Goal: Information Seeking & Learning: Learn about a topic

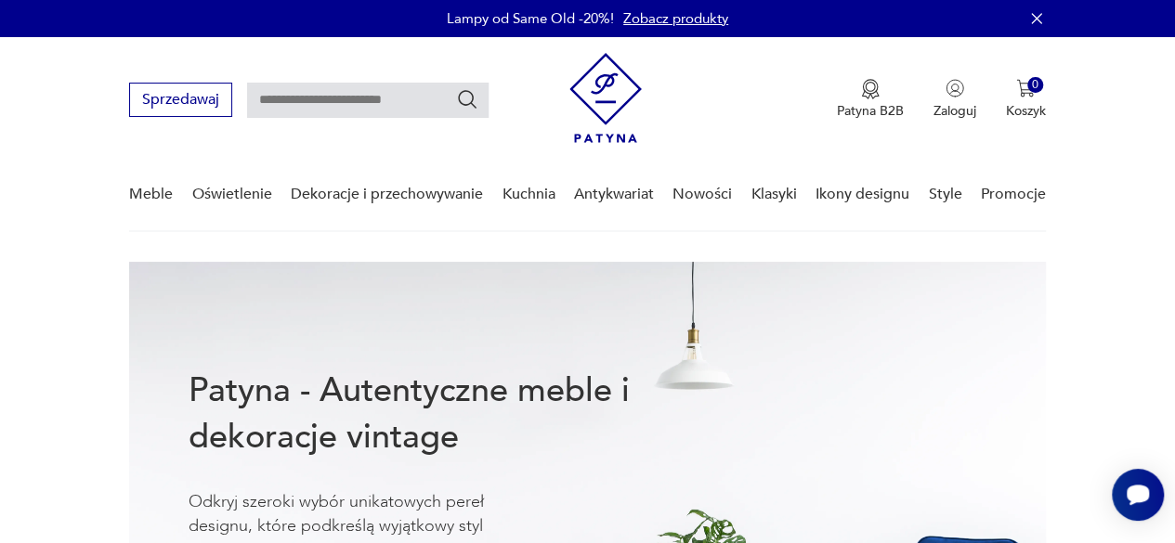
click at [326, 99] on input "text" at bounding box center [368, 100] width 242 height 35
type input "********"
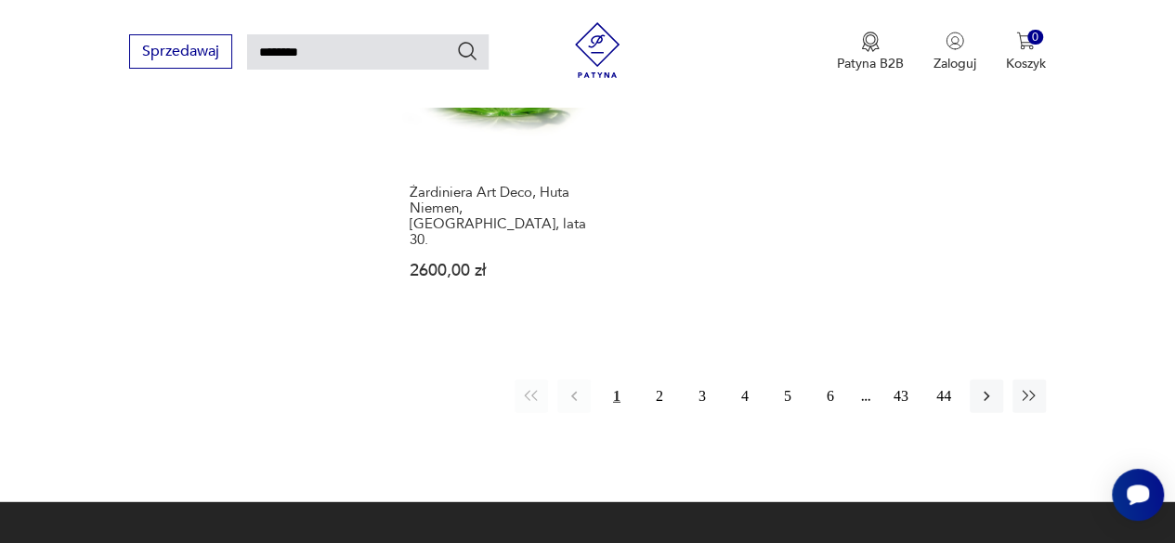
scroll to position [2289, 0]
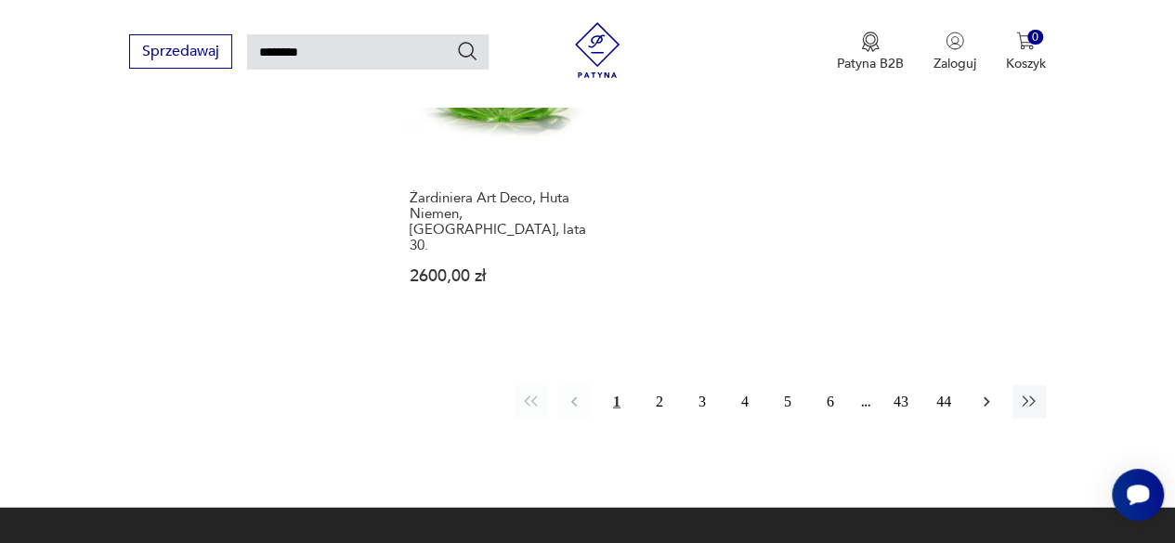
click at [981, 393] on icon "button" at bounding box center [986, 402] width 19 height 19
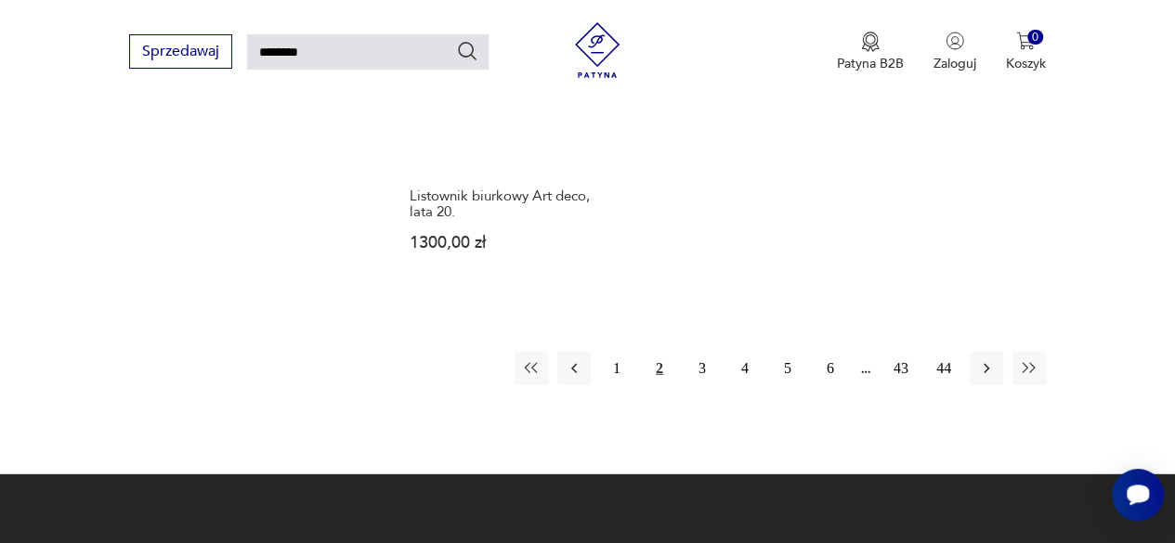
scroll to position [2276, 0]
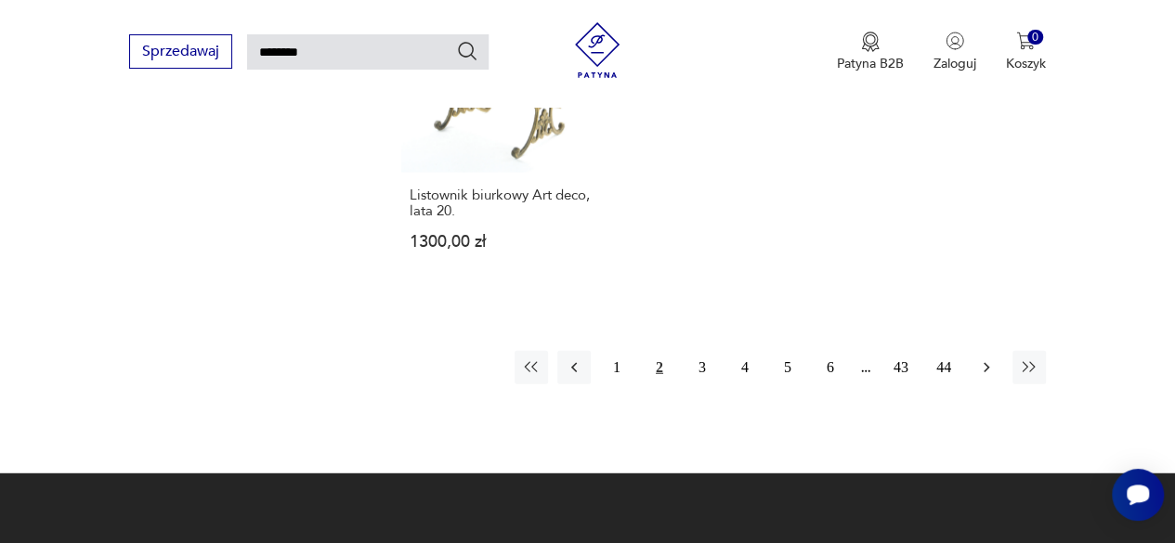
click at [989, 359] on icon "button" at bounding box center [986, 368] width 19 height 19
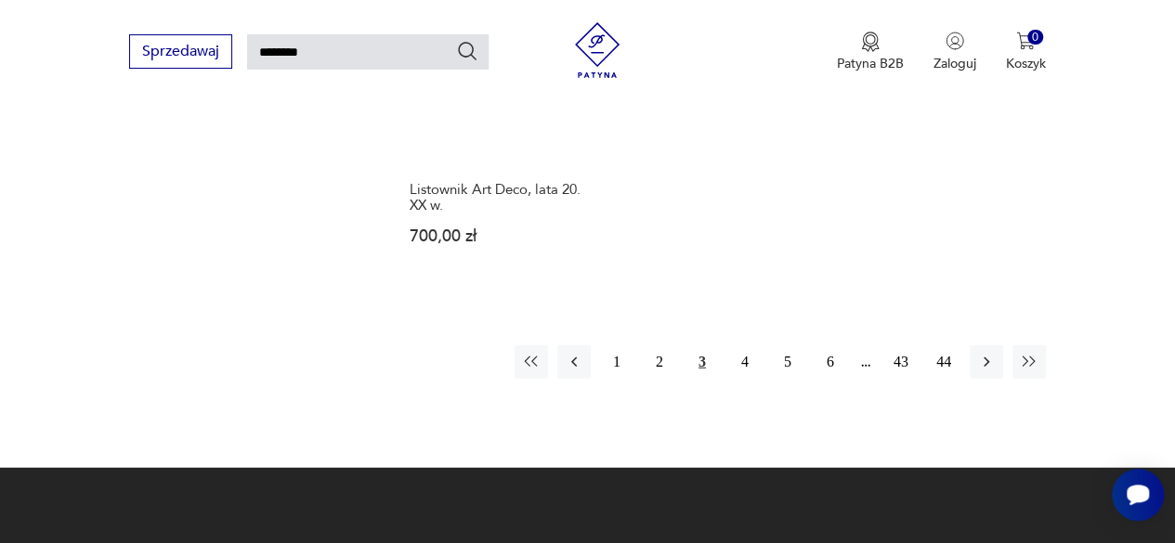
scroll to position [2287, 0]
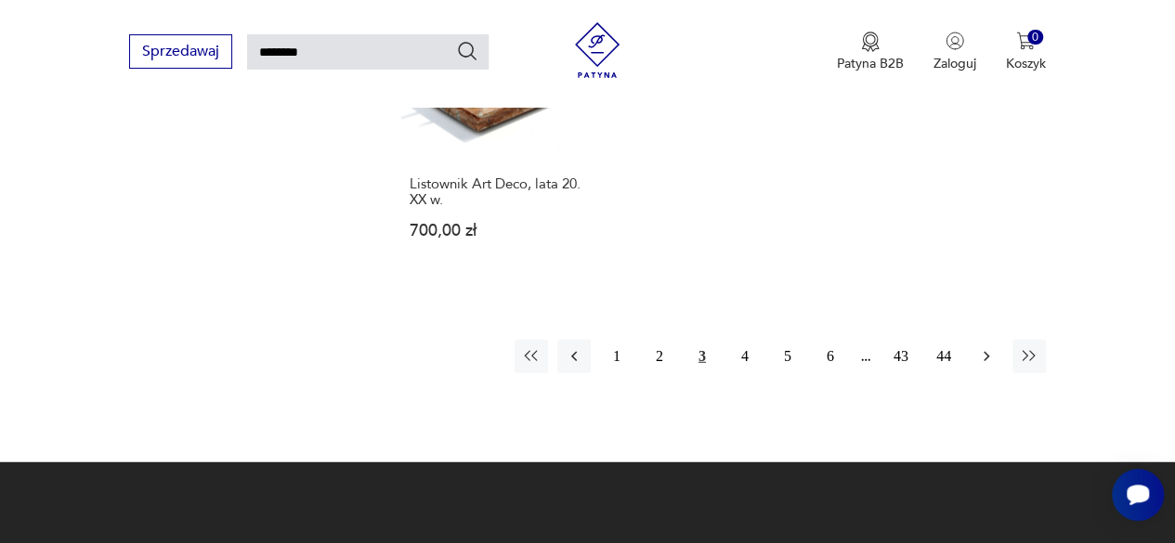
click at [990, 347] on icon "button" at bounding box center [986, 356] width 19 height 19
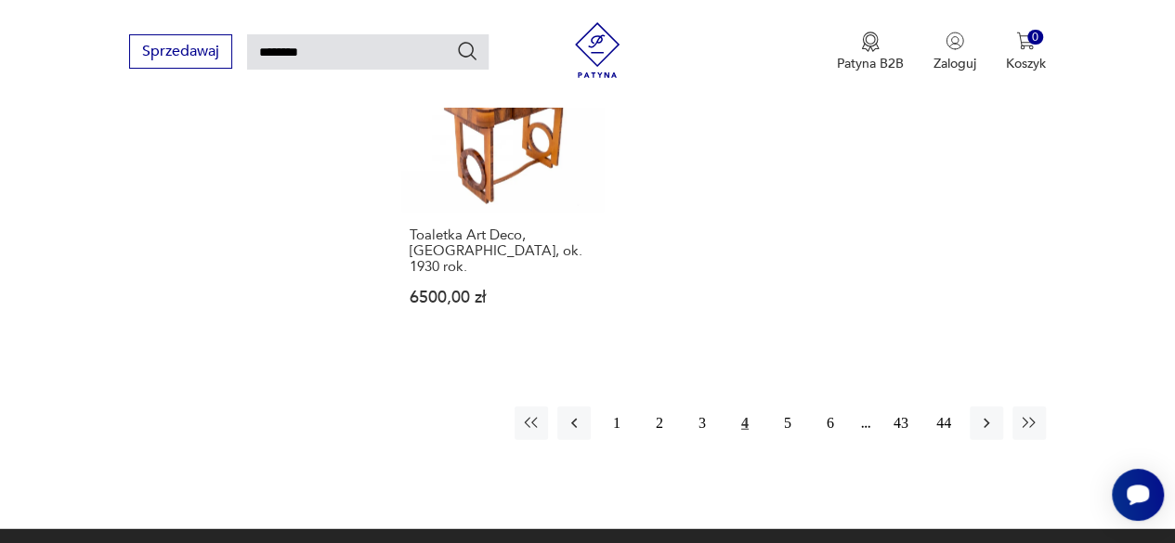
scroll to position [2243, 0]
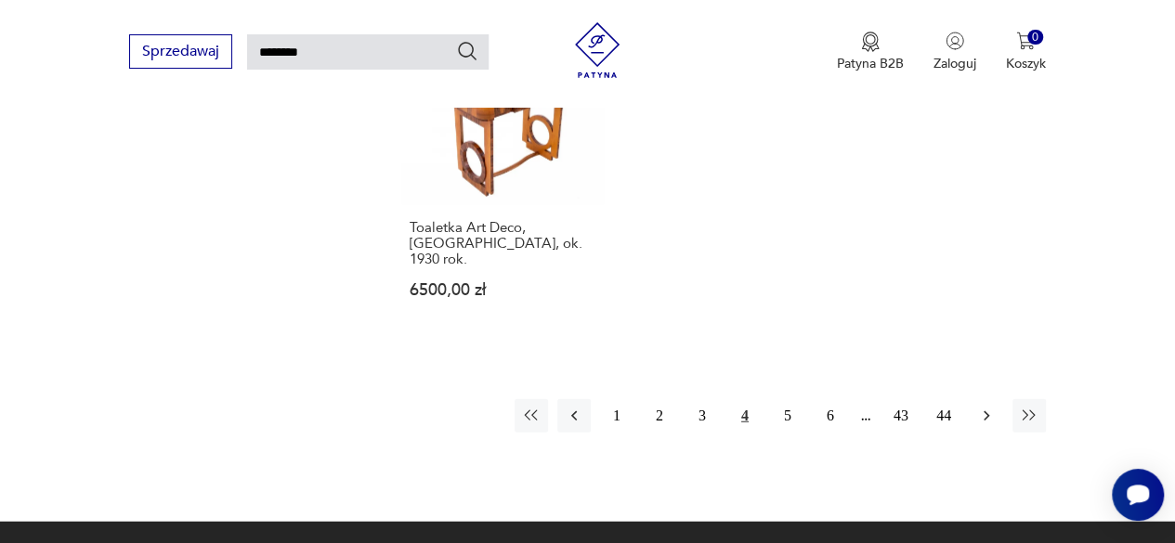
click at [985, 412] on icon "button" at bounding box center [987, 417] width 6 height 10
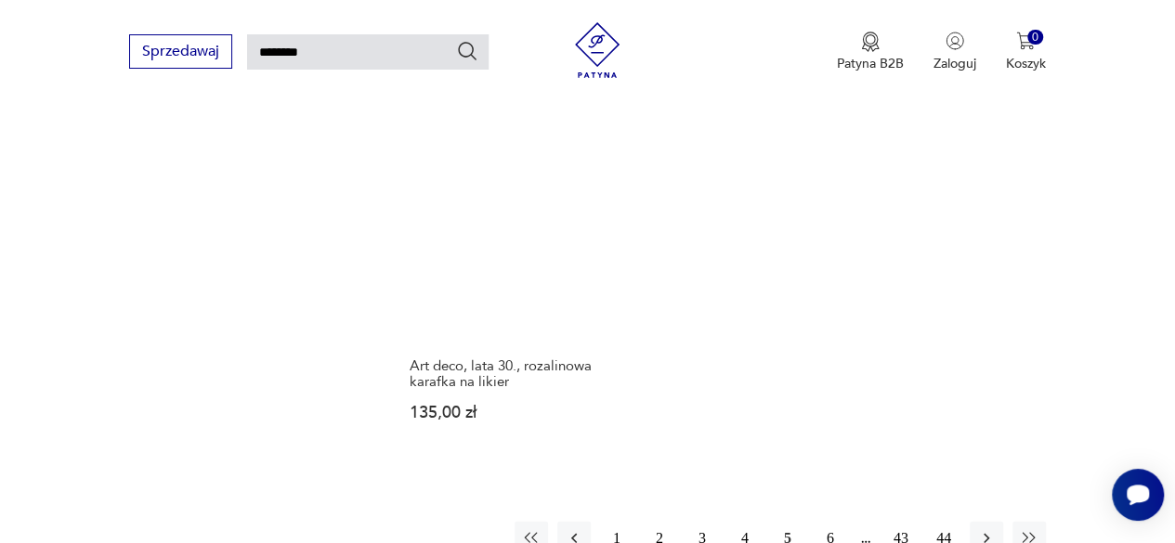
scroll to position [2123, 0]
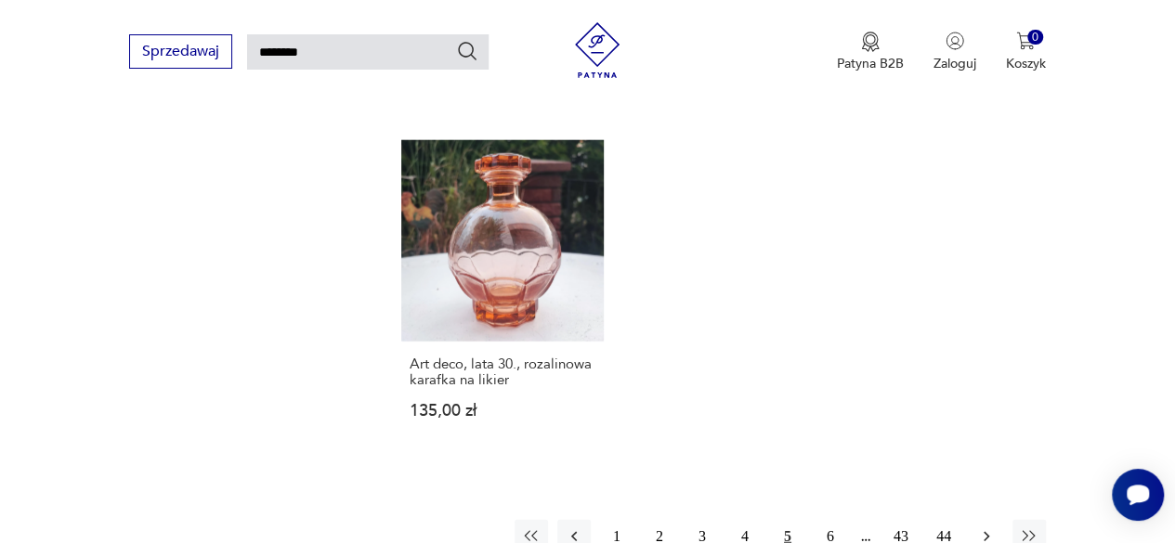
click at [991, 528] on icon "button" at bounding box center [986, 537] width 19 height 19
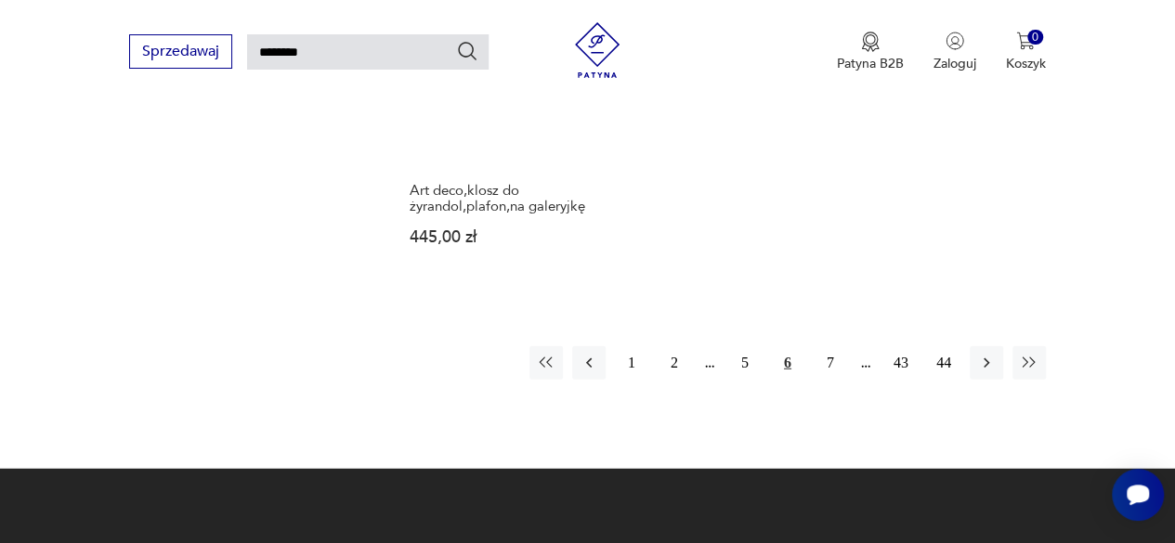
scroll to position [2328, 0]
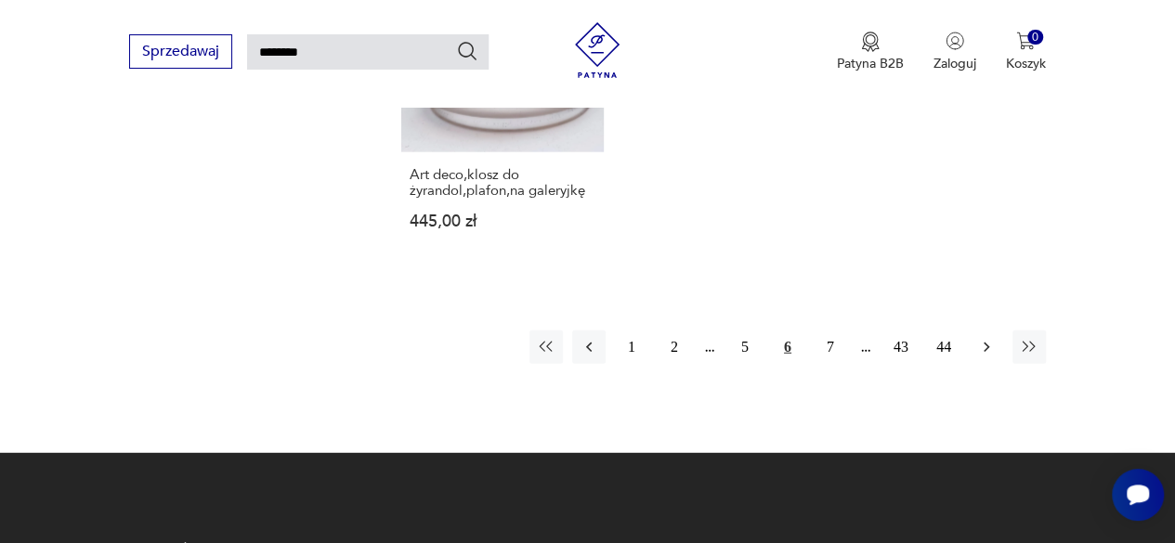
click at [991, 338] on icon "button" at bounding box center [986, 347] width 19 height 19
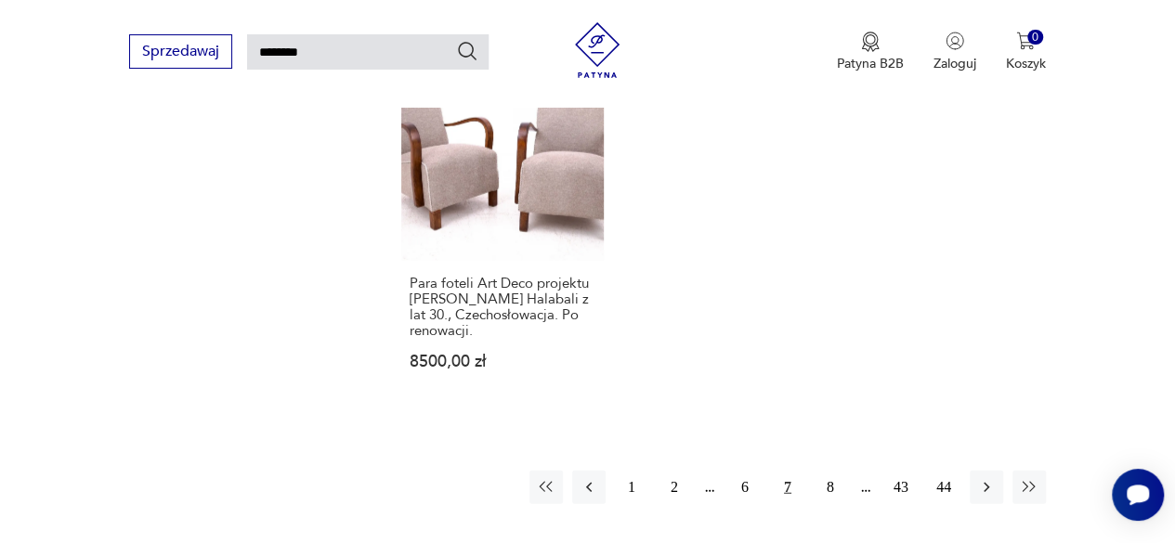
scroll to position [2159, 0]
click at [984, 493] on icon "button" at bounding box center [986, 485] width 19 height 19
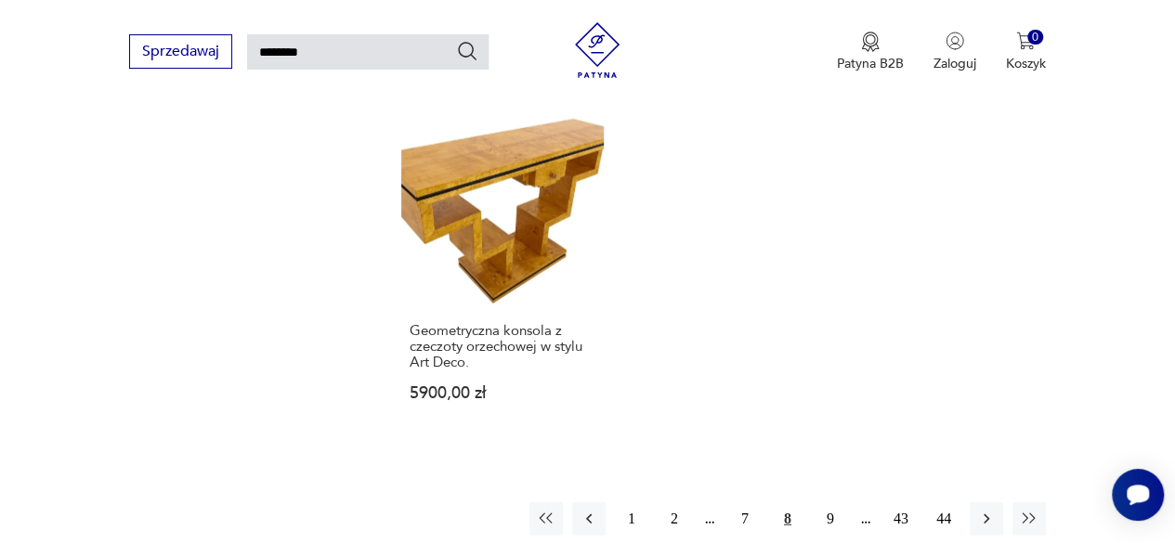
scroll to position [2141, 0]
click at [985, 509] on icon "button" at bounding box center [986, 518] width 19 height 19
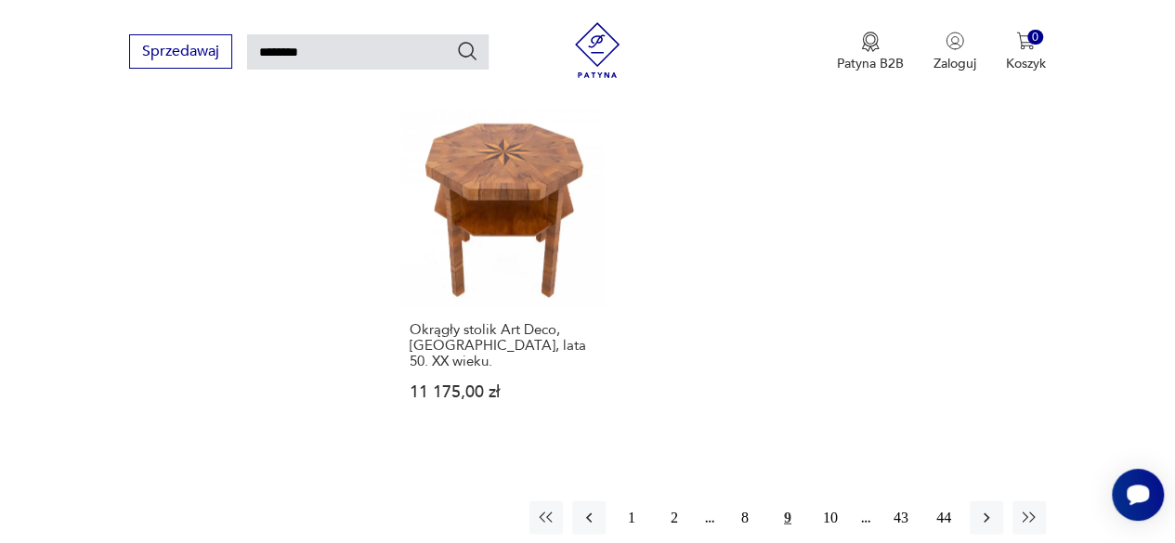
scroll to position [2200, 0]
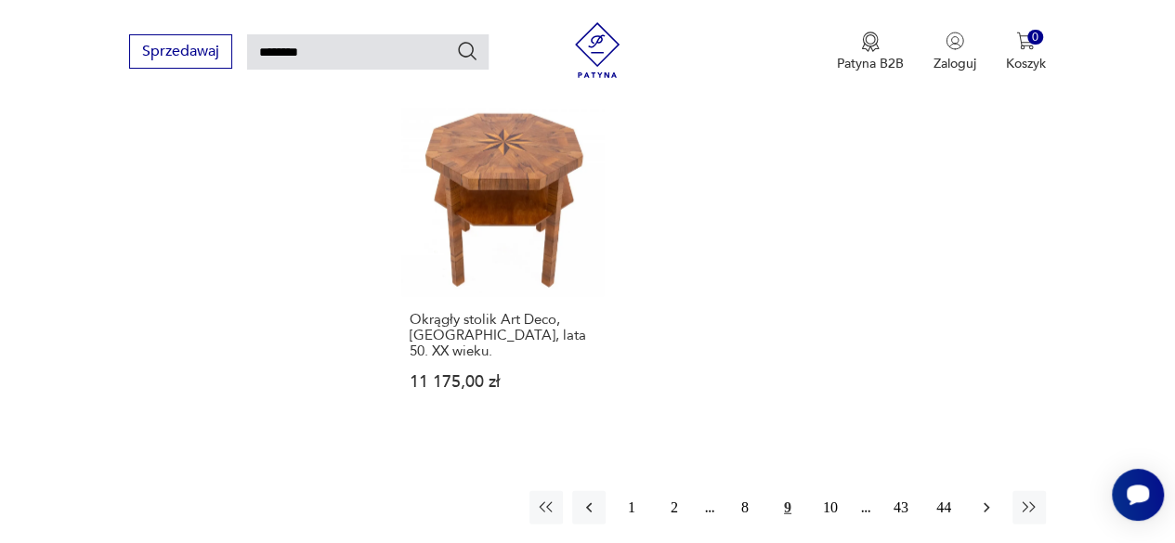
click at [982, 499] on icon "button" at bounding box center [986, 508] width 19 height 19
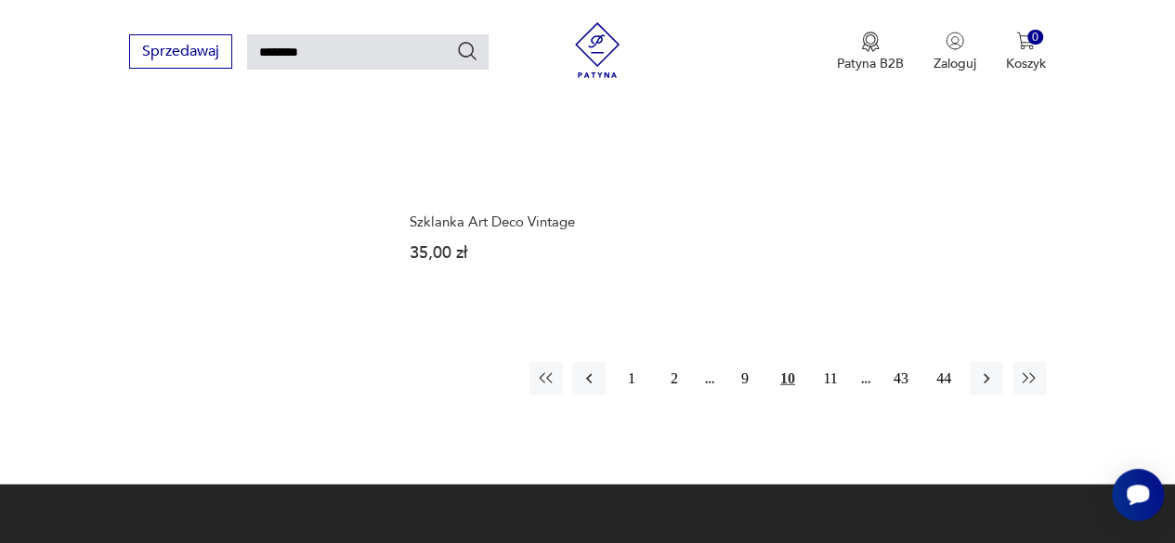
scroll to position [2294, 0]
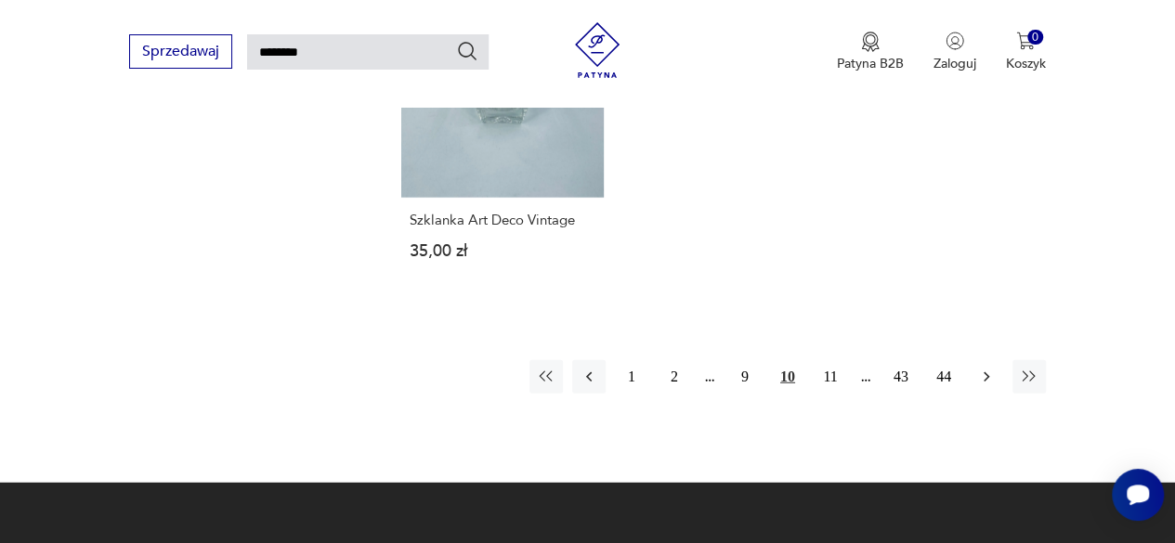
click at [996, 360] on button "button" at bounding box center [986, 376] width 33 height 33
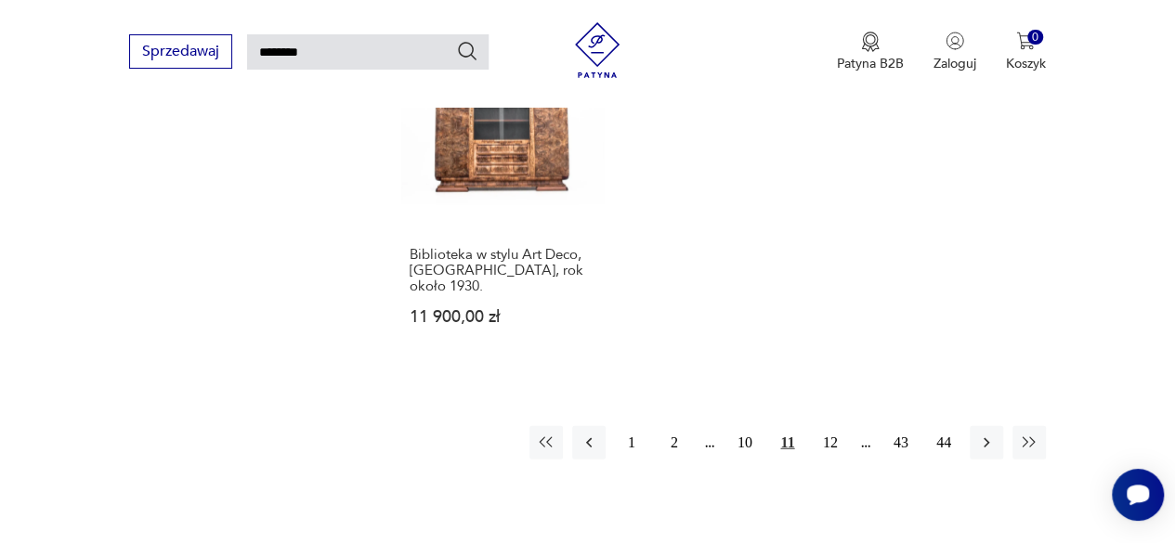
scroll to position [2242, 0]
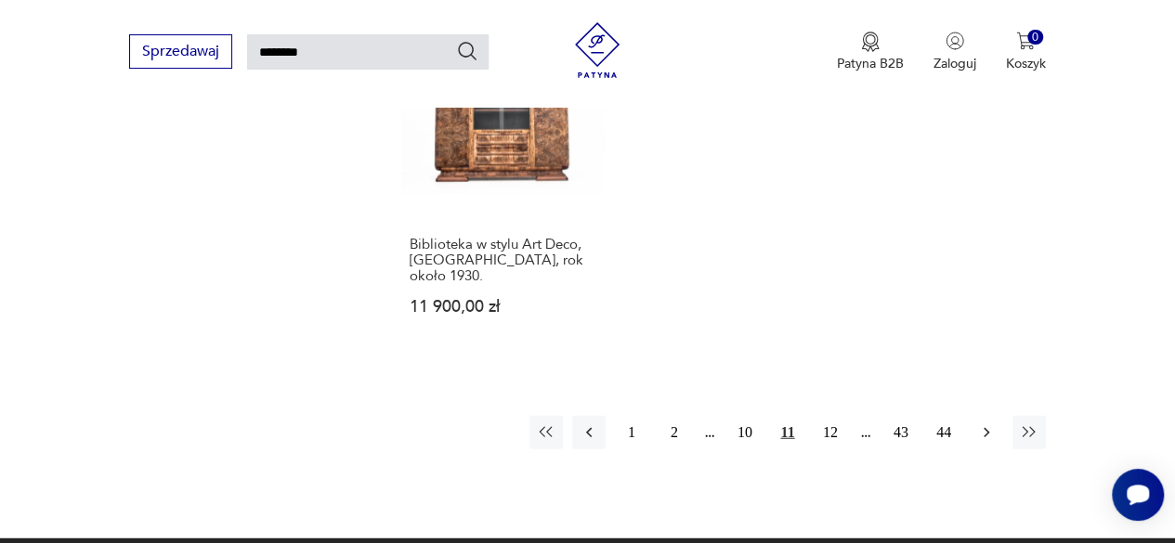
click at [987, 424] on icon "button" at bounding box center [986, 433] width 19 height 19
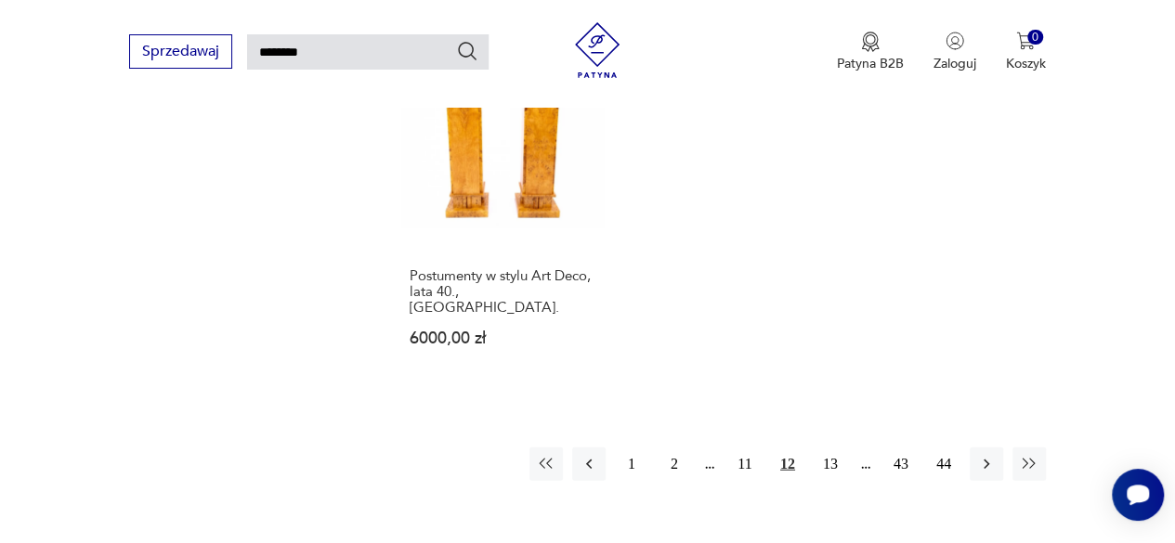
scroll to position [2198, 0]
click at [992, 452] on icon "button" at bounding box center [986, 461] width 19 height 19
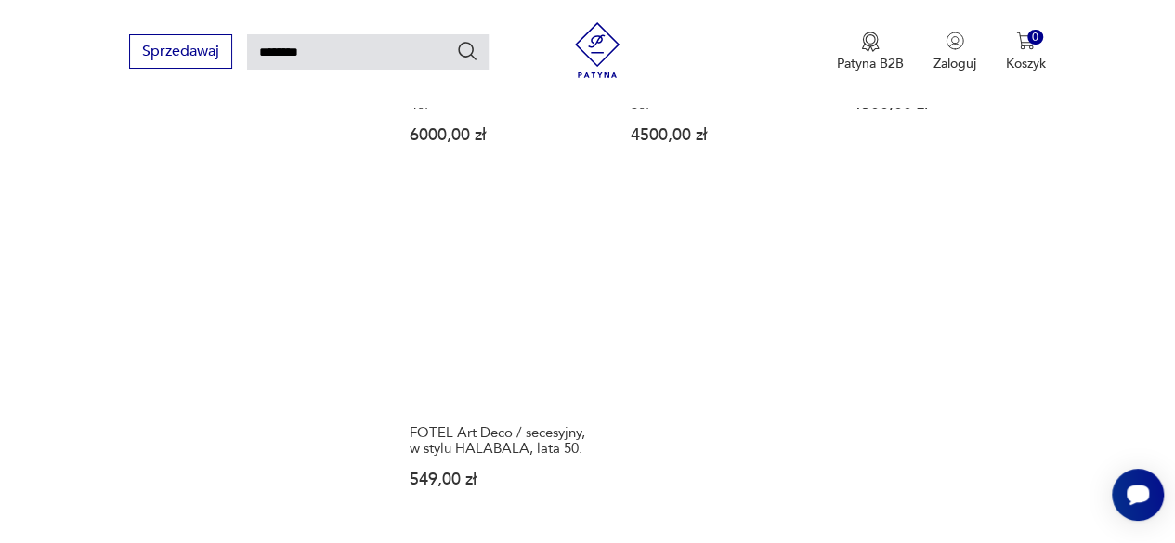
scroll to position [2059, 0]
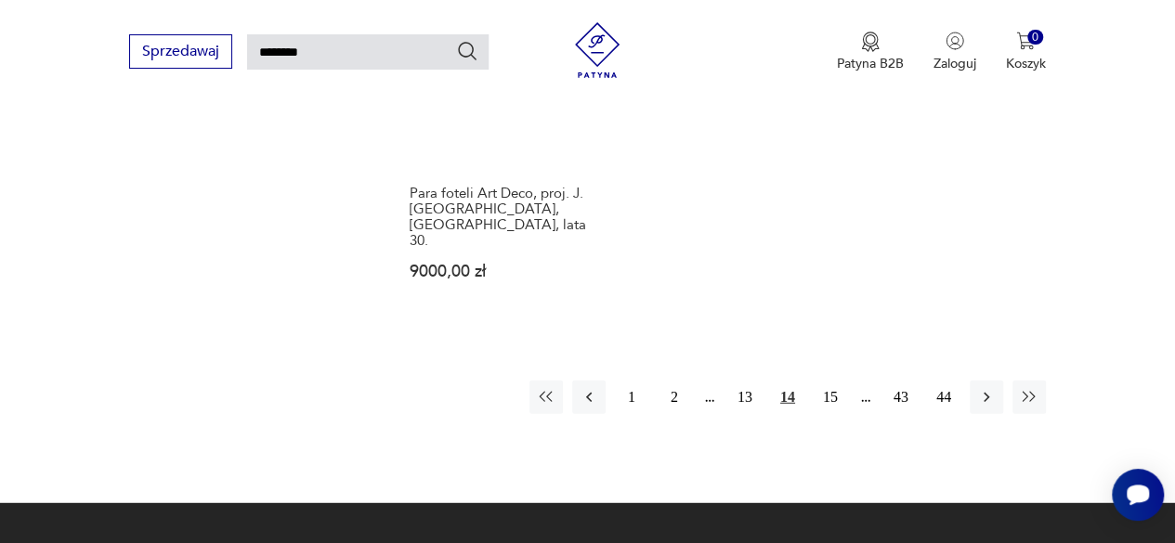
scroll to position [2270, 0]
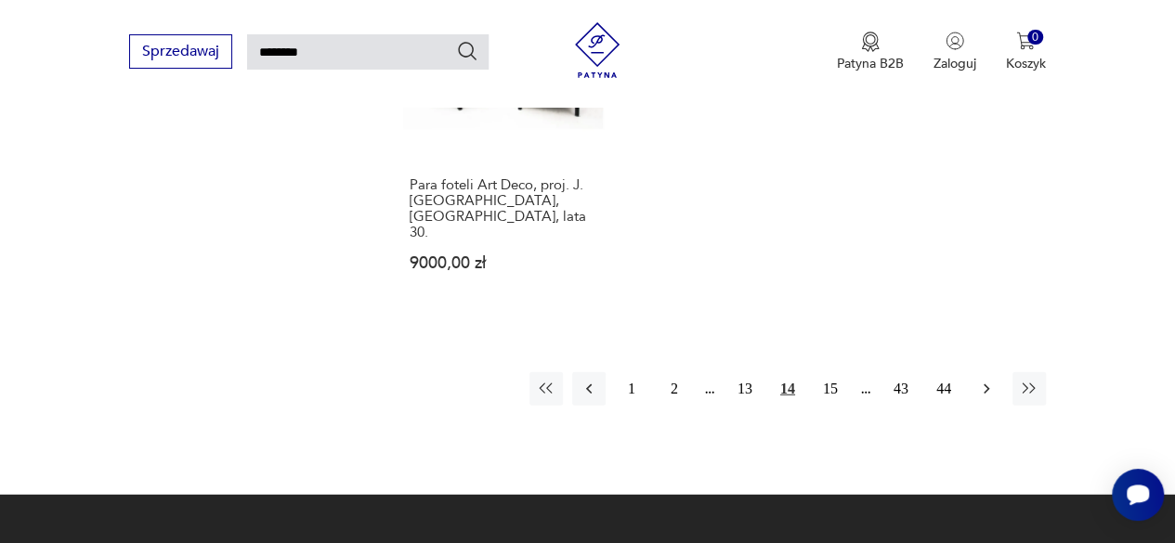
click at [991, 380] on icon "button" at bounding box center [986, 389] width 19 height 19
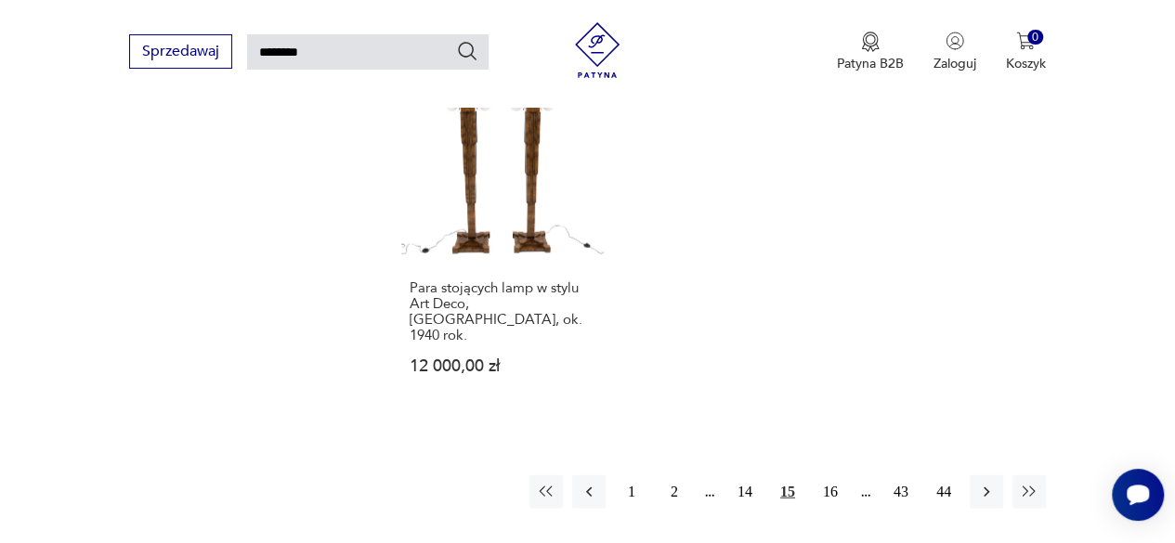
scroll to position [2221, 0]
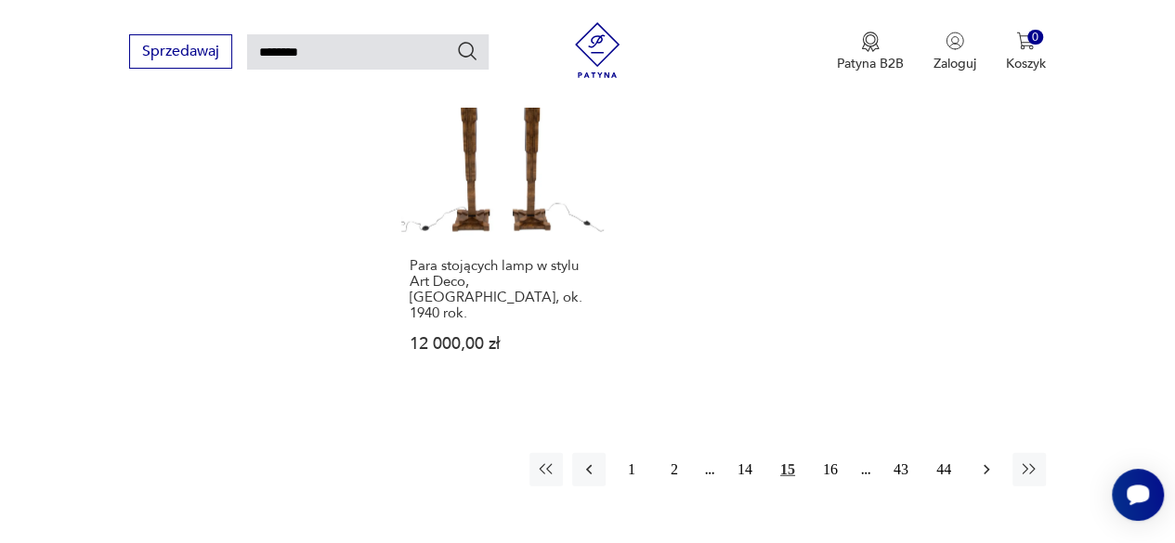
click at [980, 453] on button "button" at bounding box center [986, 469] width 33 height 33
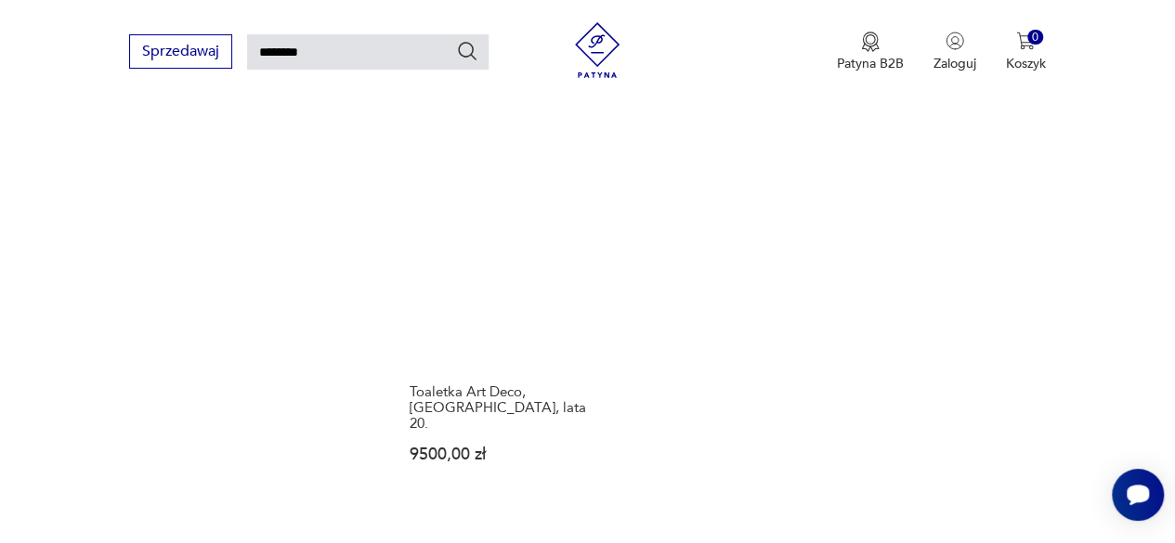
scroll to position [2096, 0]
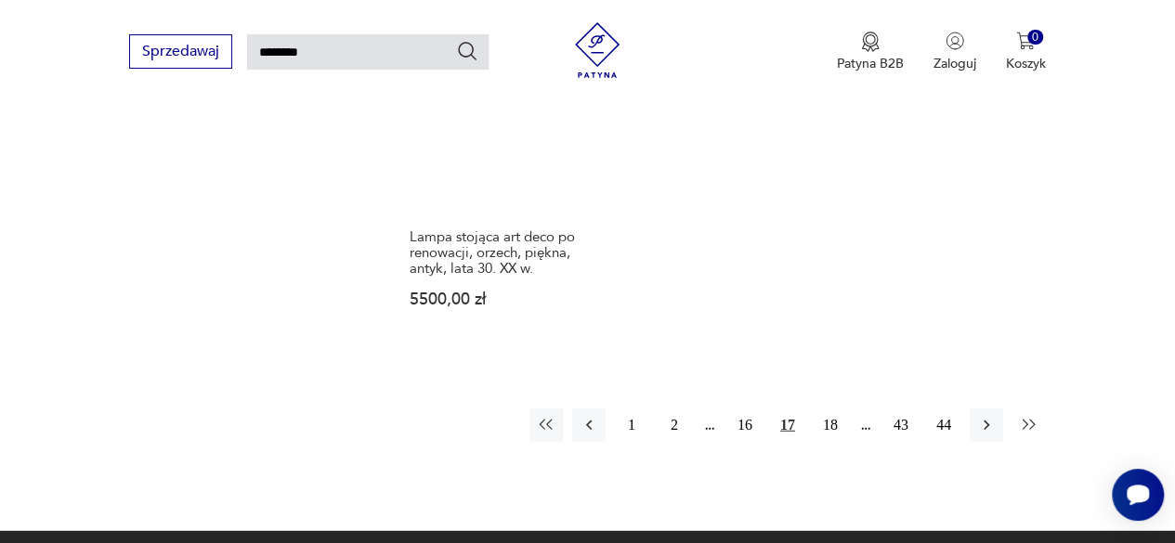
scroll to position [2294, 0]
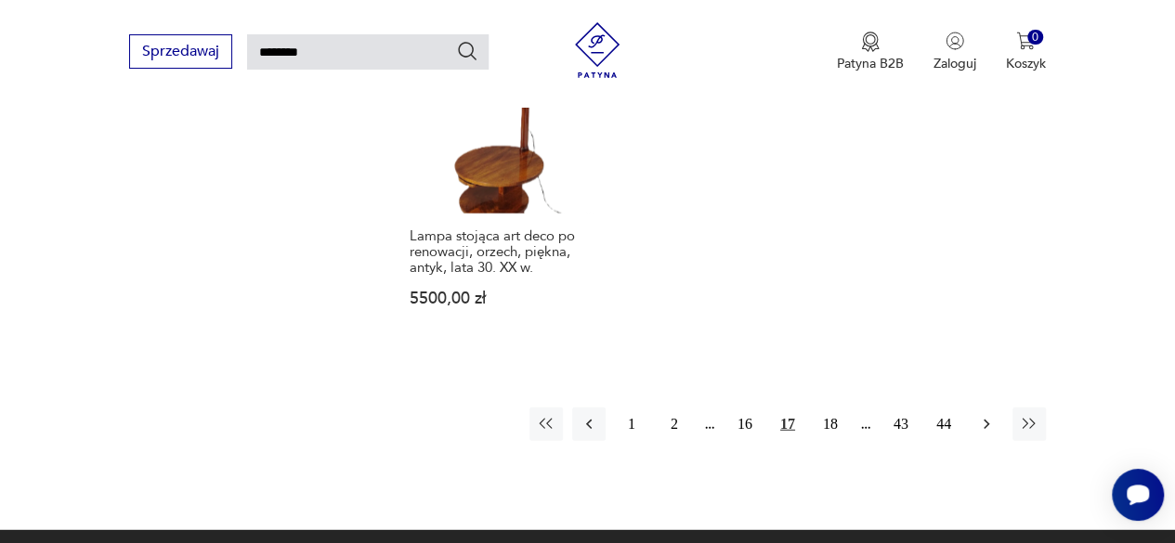
click at [989, 415] on icon "button" at bounding box center [986, 424] width 19 height 19
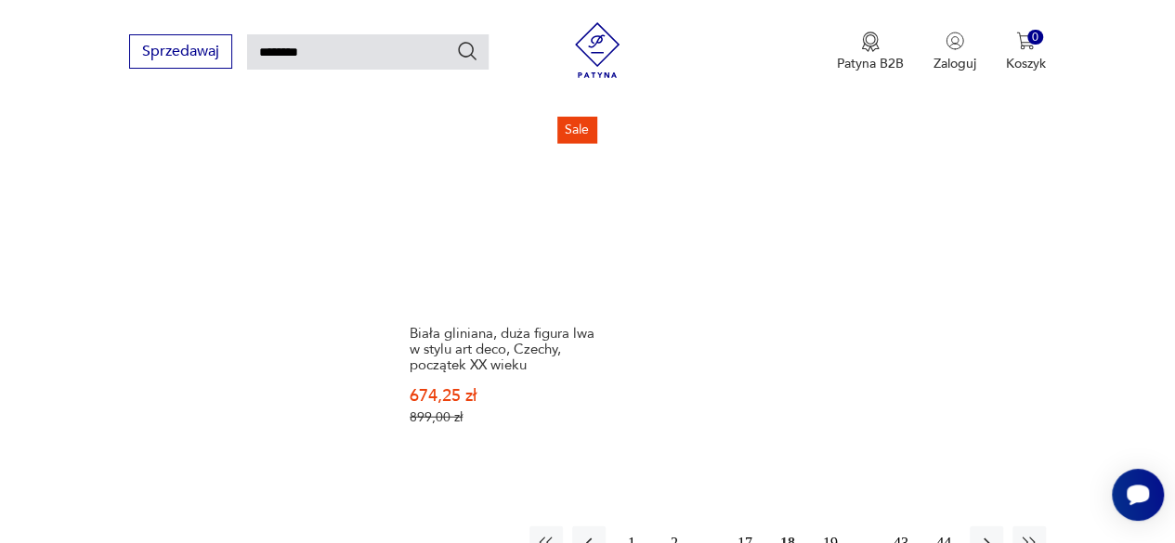
scroll to position [2223, 0]
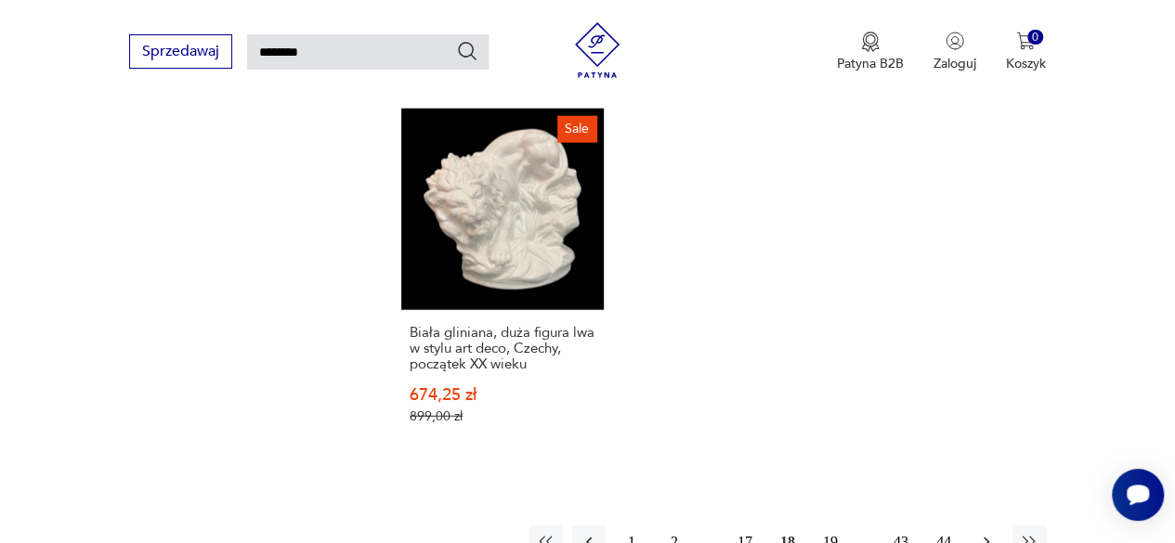
click at [989, 533] on icon "button" at bounding box center [986, 542] width 19 height 19
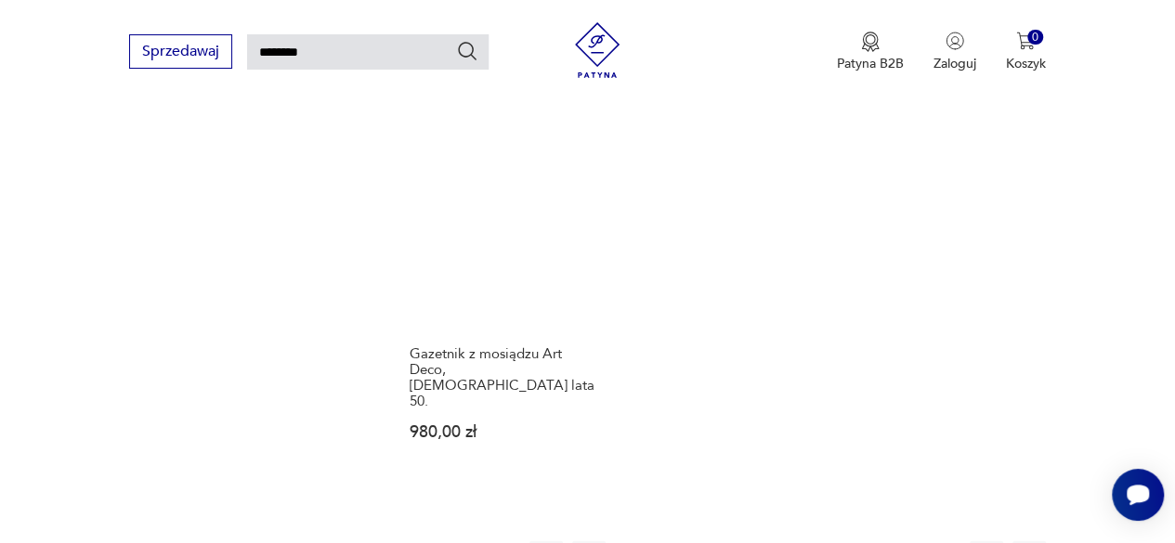
scroll to position [2230, 0]
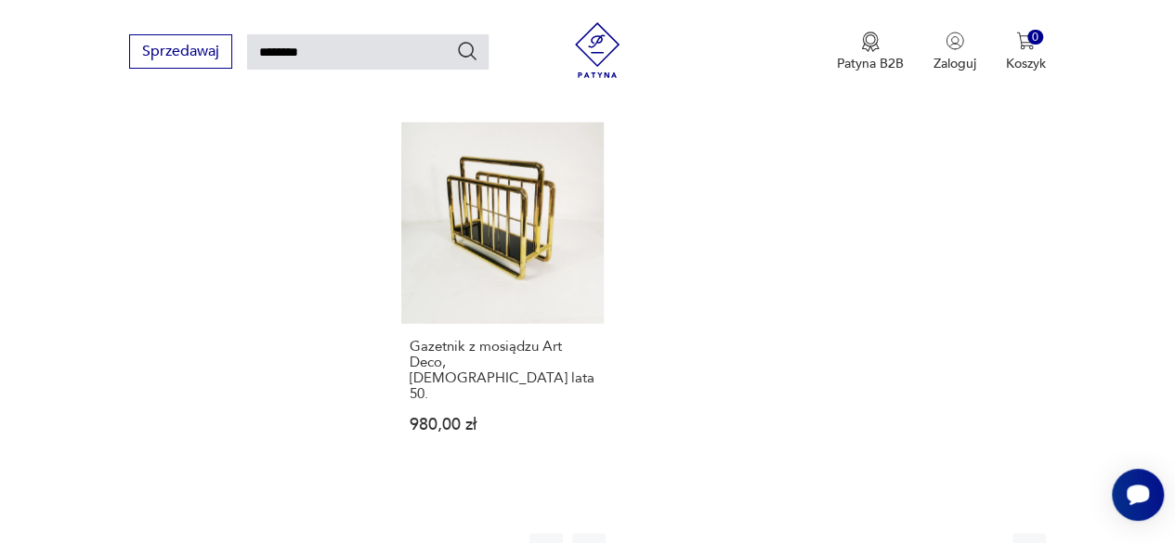
click at [991, 542] on icon "button" at bounding box center [986, 551] width 19 height 19
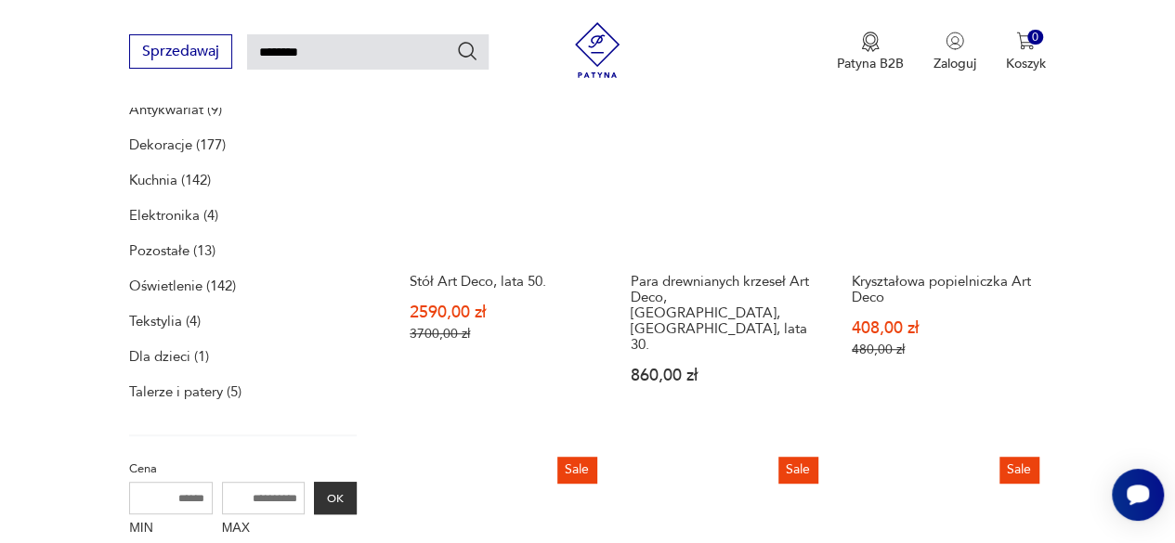
scroll to position [354, 0]
